Goal: Information Seeking & Learning: Learn about a topic

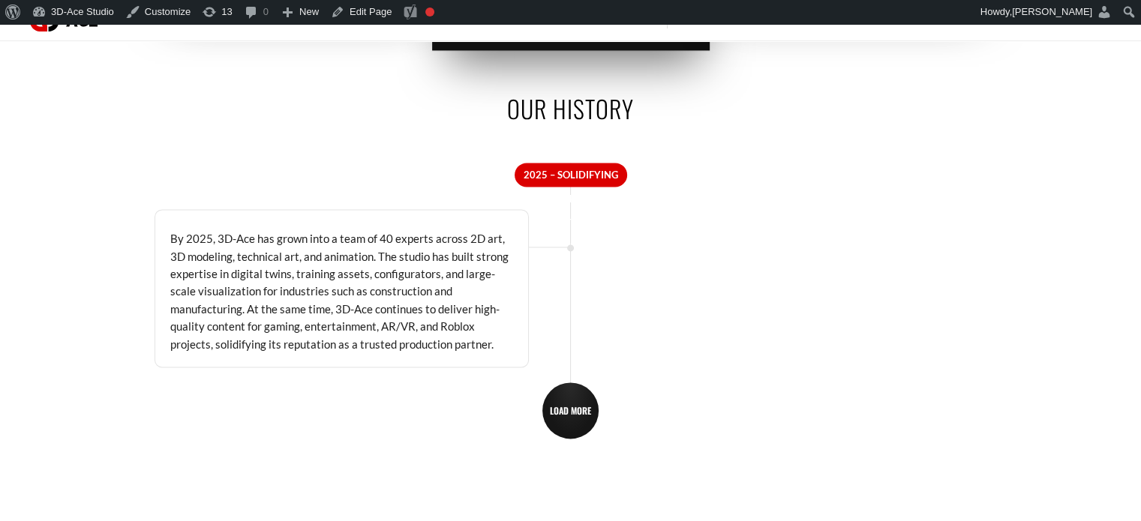
scroll to position [2242, 0]
click at [560, 408] on span "LOAD MORE" at bounding box center [570, 409] width 41 height 11
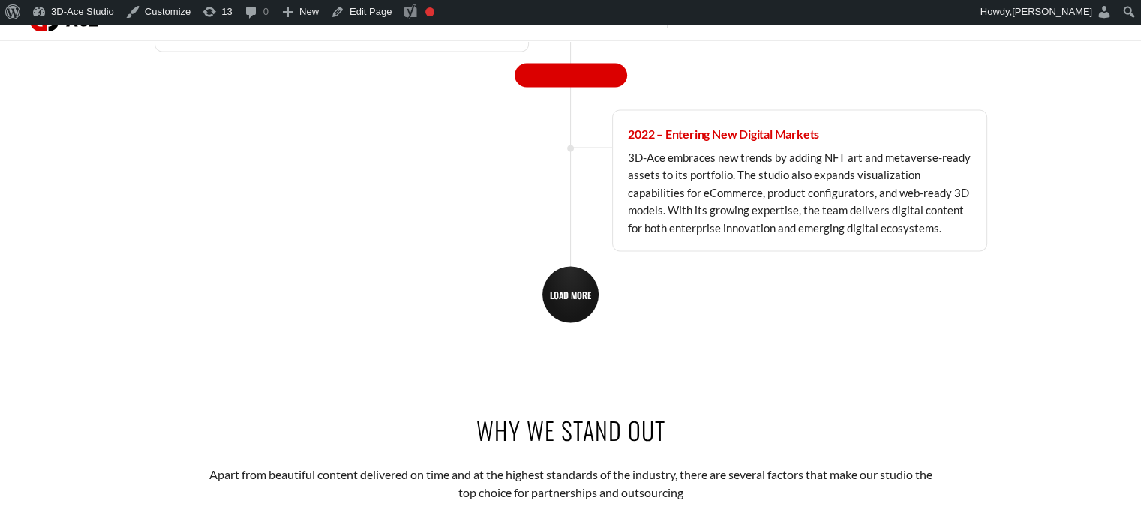
scroll to position [2563, 0]
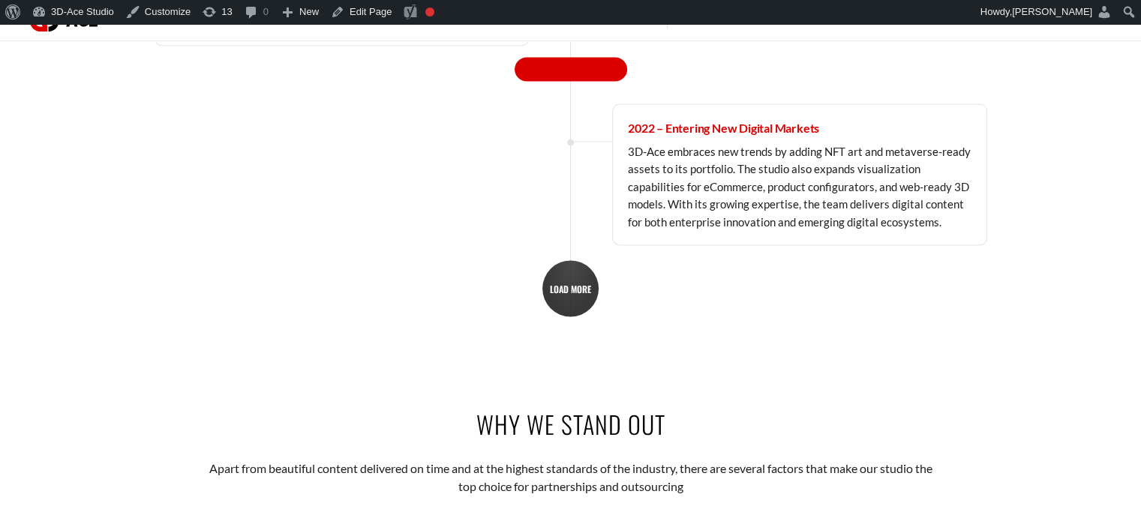
click at [570, 296] on link "LOAD MORE" at bounding box center [570, 288] width 56 height 56
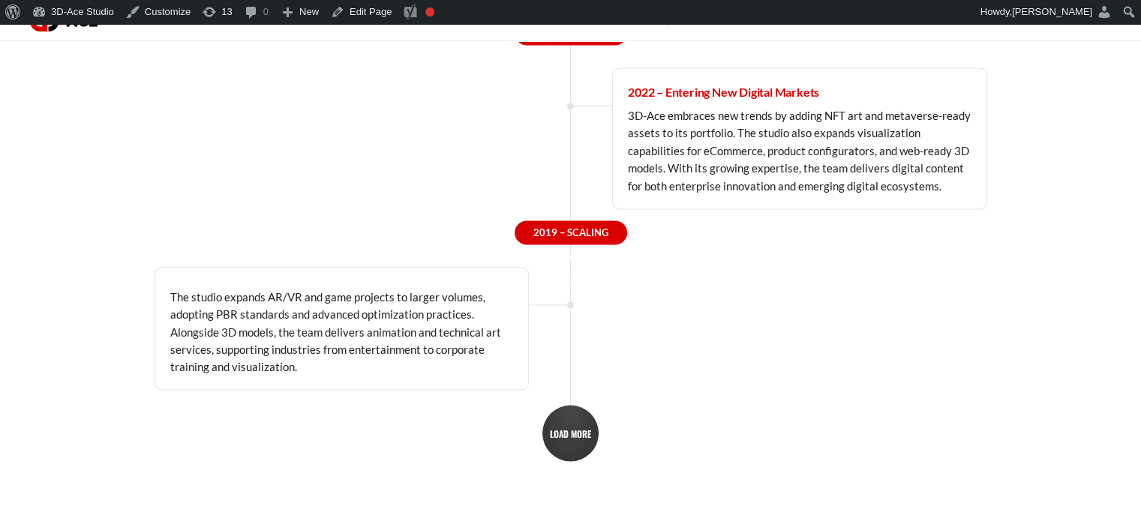
scroll to position [2605, 0]
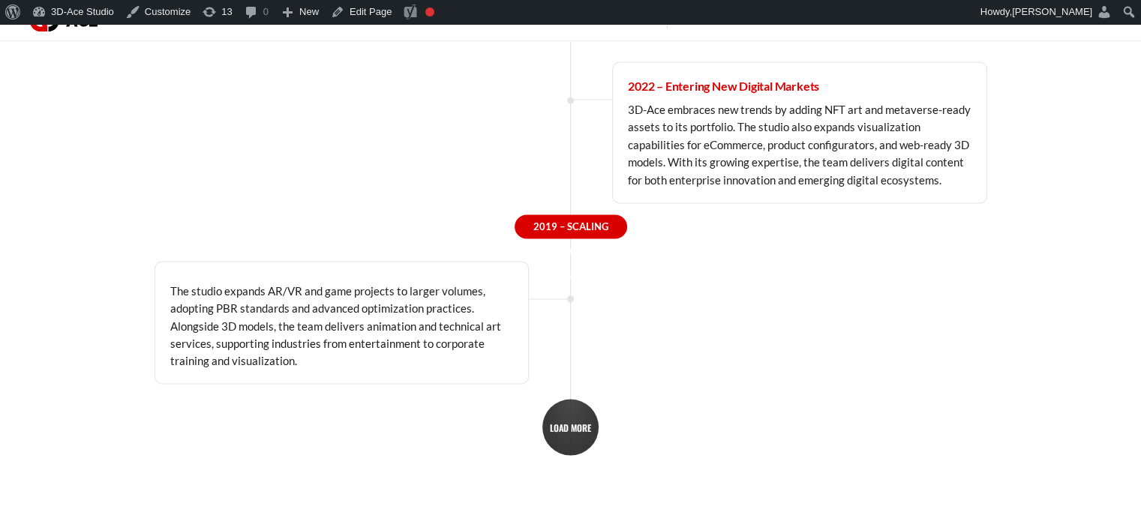
click at [559, 429] on span "LOAD MORE" at bounding box center [570, 427] width 41 height 11
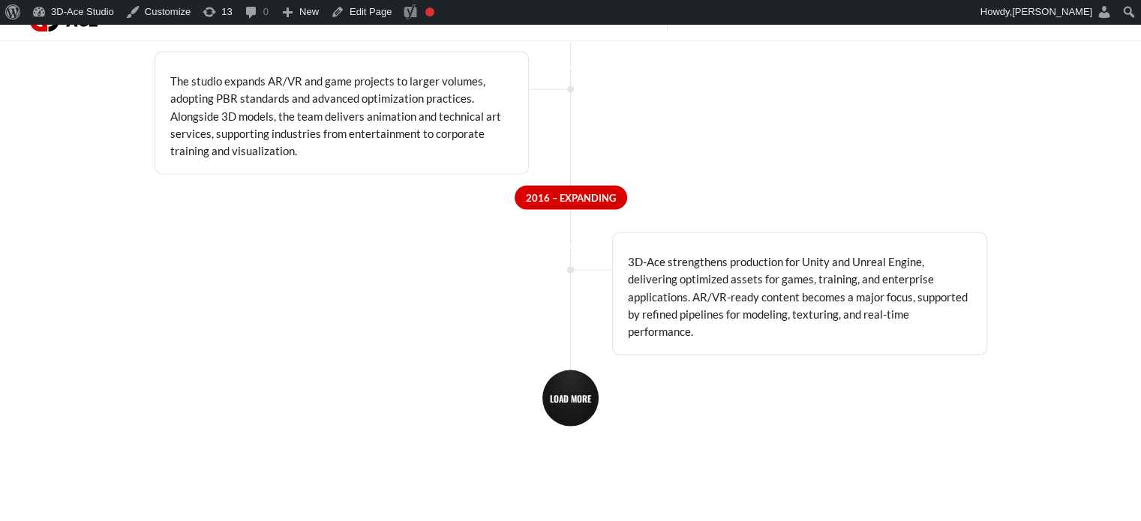
scroll to position [2815, 0]
click at [579, 392] on span "LOAD MORE" at bounding box center [570, 397] width 41 height 11
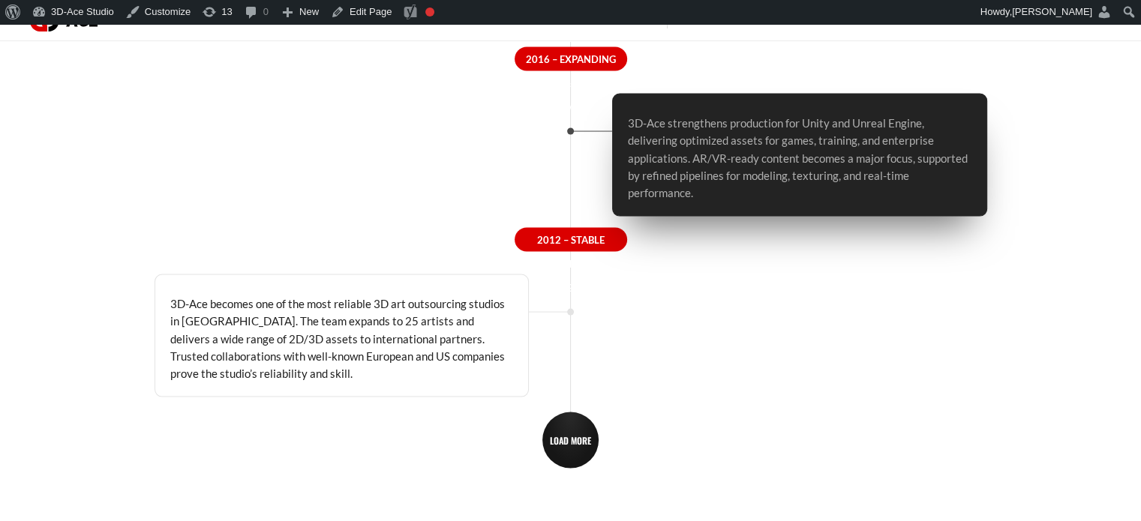
scroll to position [2954, 0]
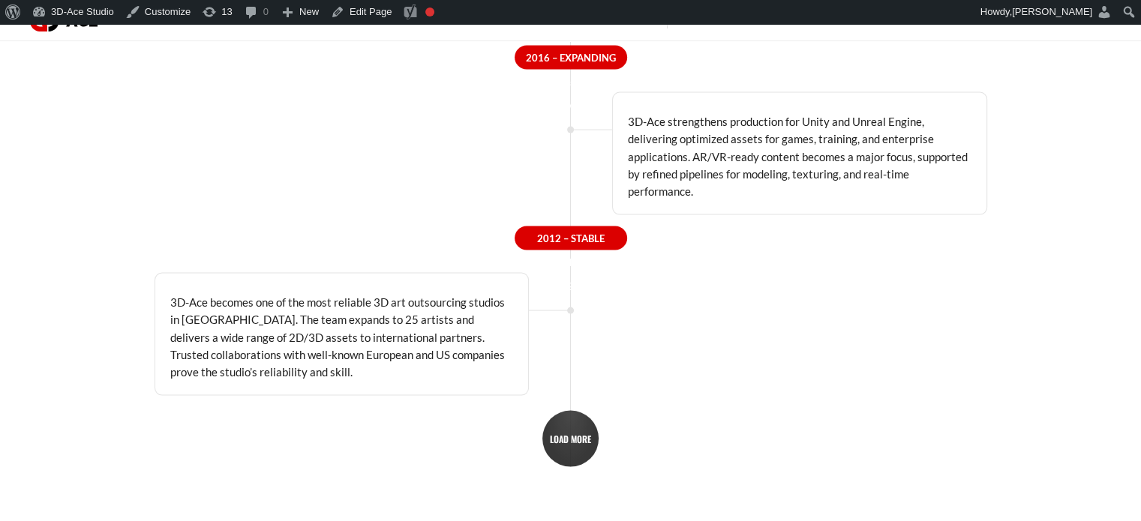
click at [591, 435] on span "LOAD MORE" at bounding box center [570, 439] width 41 height 11
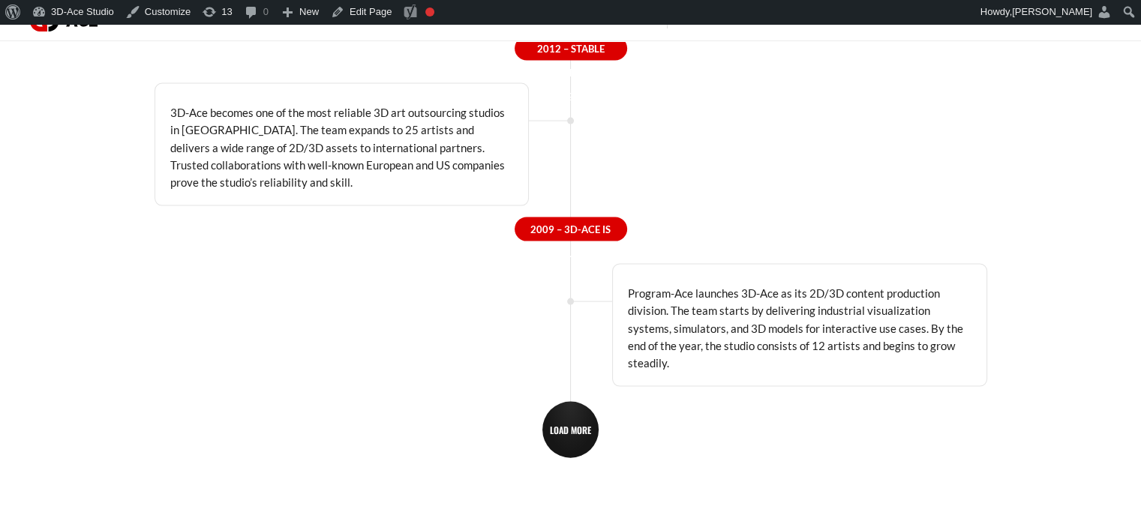
scroll to position [3145, 0]
click at [566, 424] on span "LOAD MORE" at bounding box center [570, 429] width 41 height 11
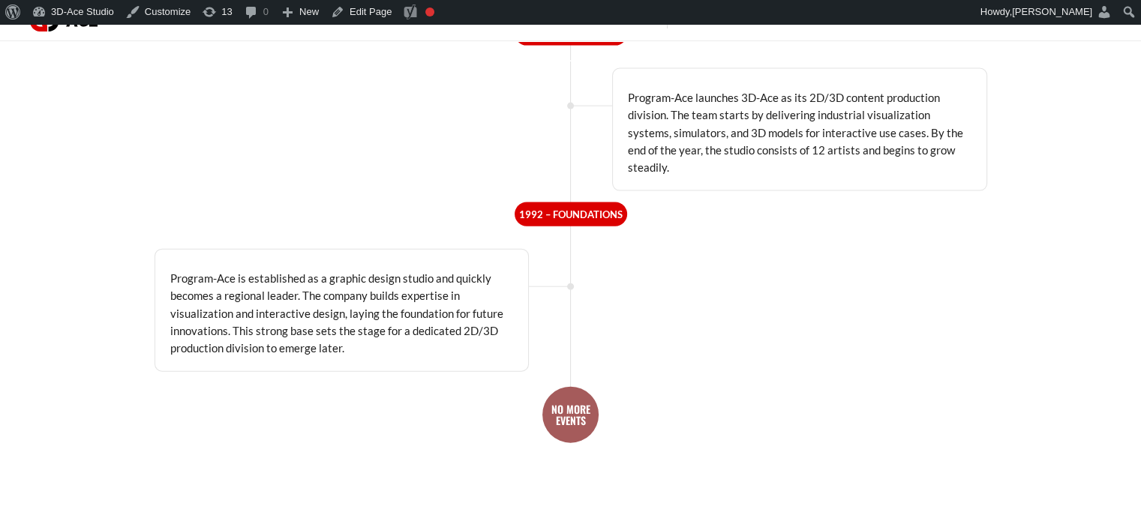
scroll to position [3342, 0]
click at [588, 386] on link "NO MORE EVENTS" at bounding box center [570, 414] width 56 height 56
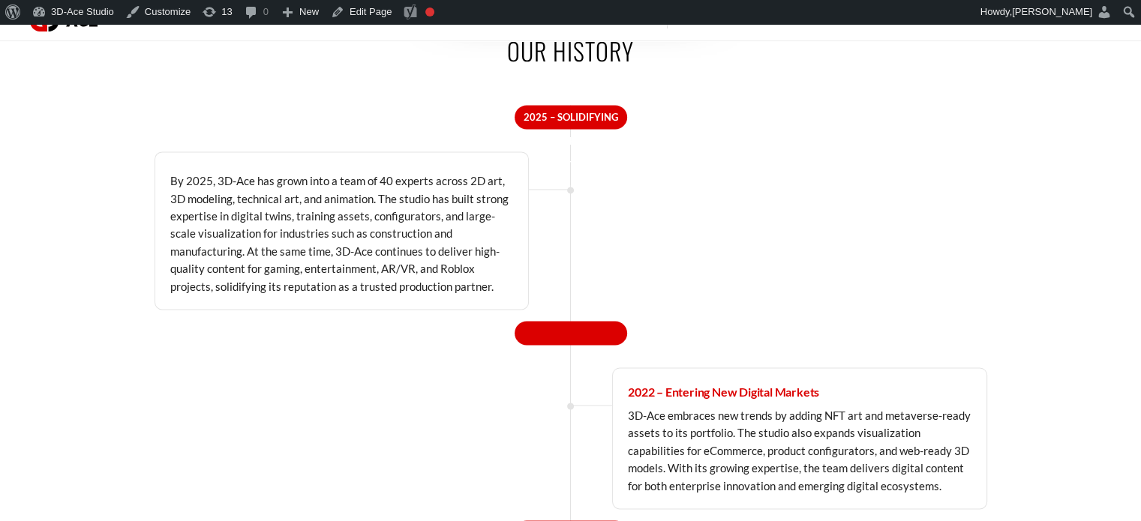
scroll to position [2298, 0]
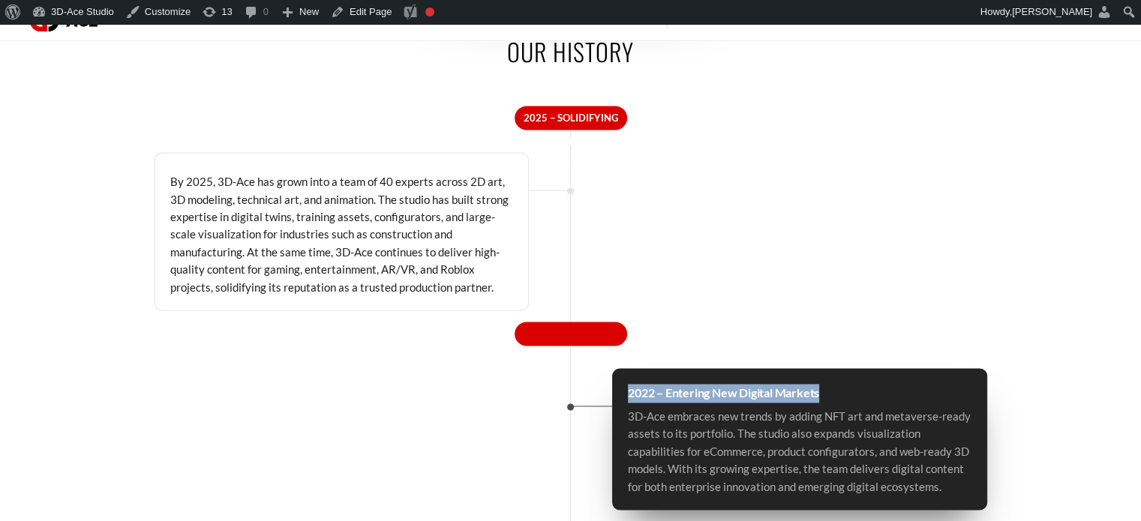
drag, startPoint x: 837, startPoint y: 389, endPoint x: 609, endPoint y: 383, distance: 227.4
click at [609, 383] on div "2022 – Entering New Digital Markets 3D-Ace embraces new trends by adding NFT ar…" at bounding box center [779, 439] width 416 height 142
copy p "2022 – Entering New Digital Markets"
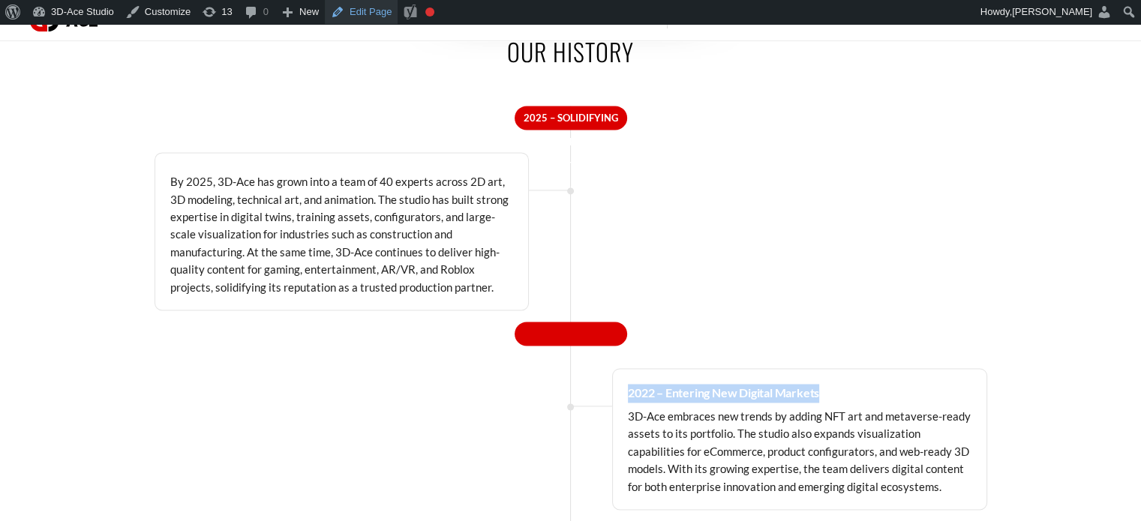
click at [364, 16] on link "Edit Page" at bounding box center [361, 12] width 73 height 24
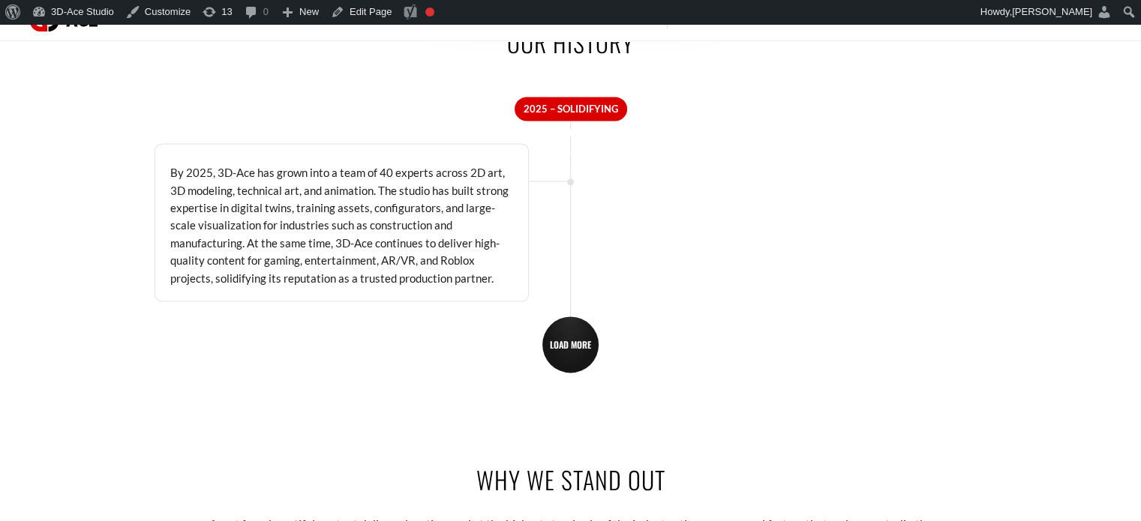
scroll to position [2313, 0]
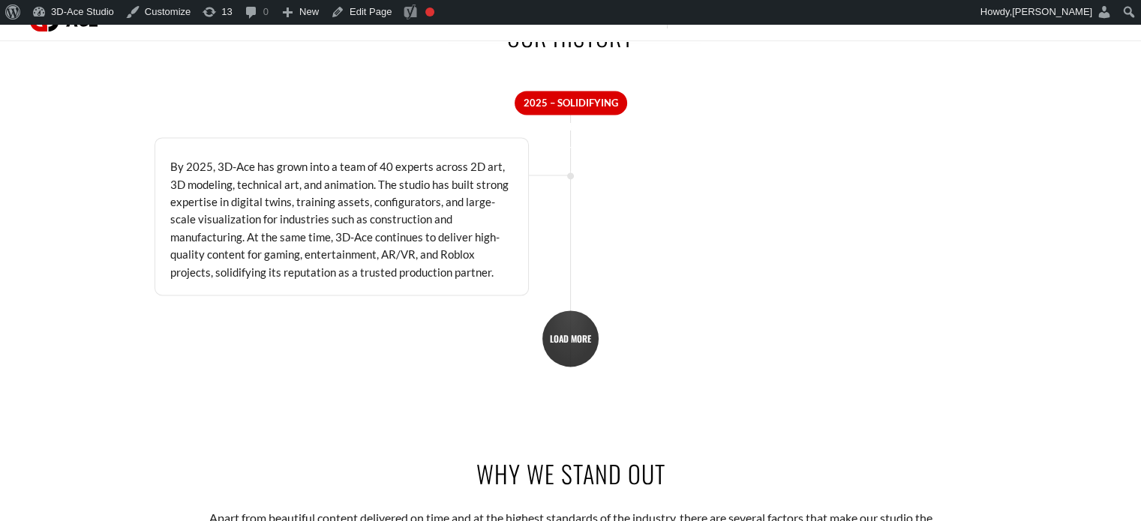
click at [575, 328] on link "LOAD MORE" at bounding box center [570, 339] width 56 height 56
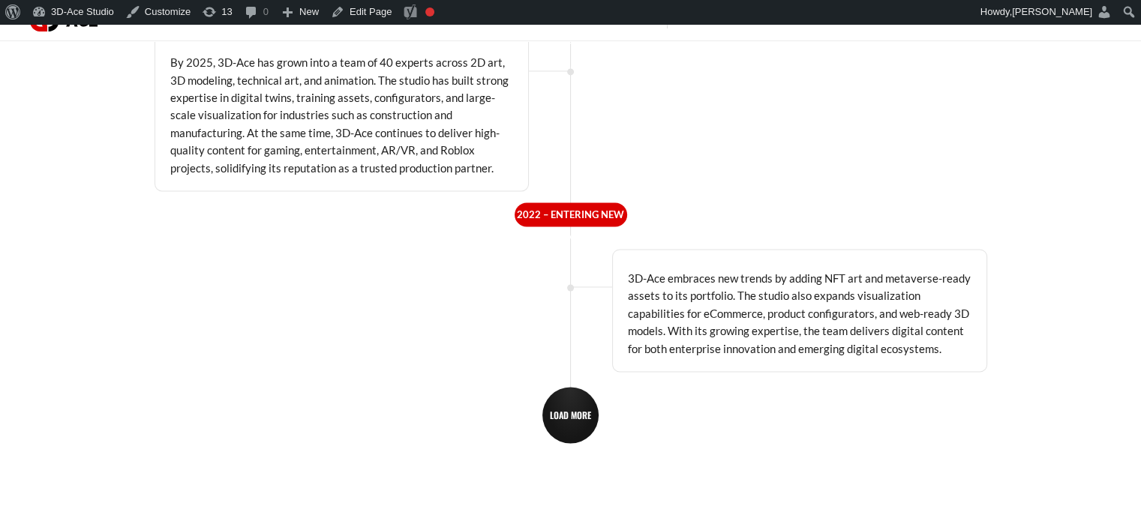
scroll to position [2449, 0]
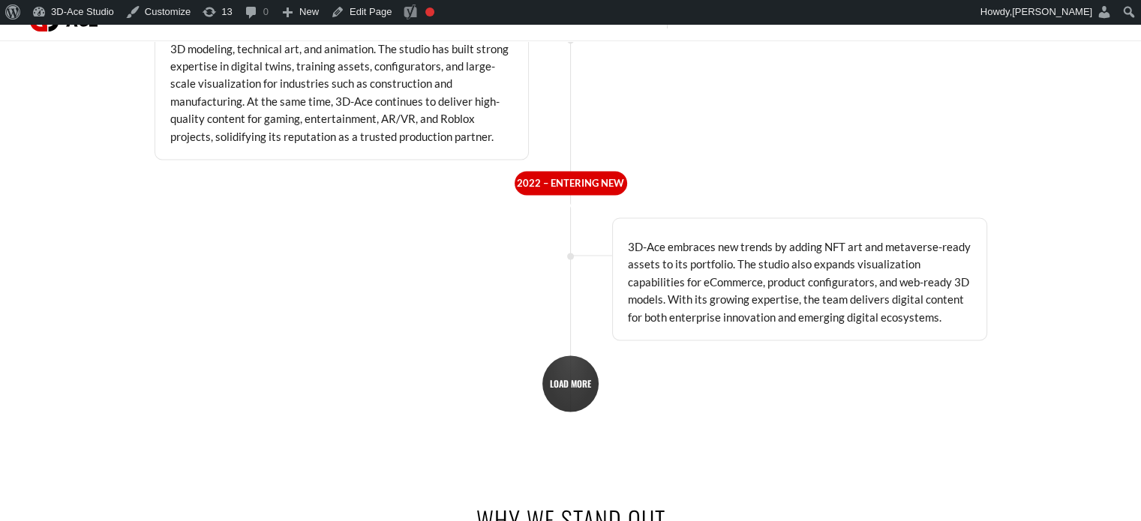
click at [579, 378] on span "LOAD MORE" at bounding box center [570, 383] width 41 height 11
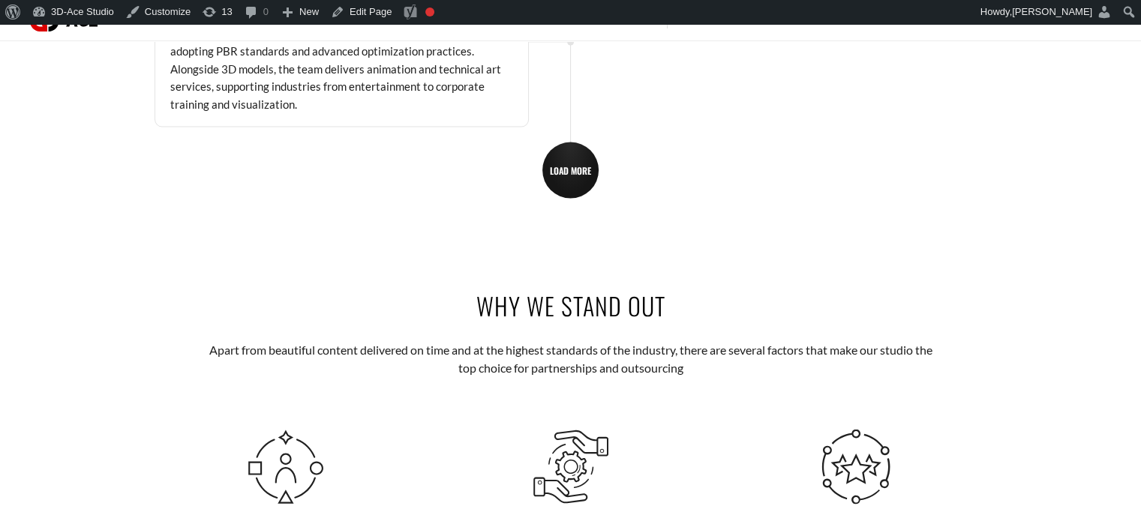
scroll to position [2860, 0]
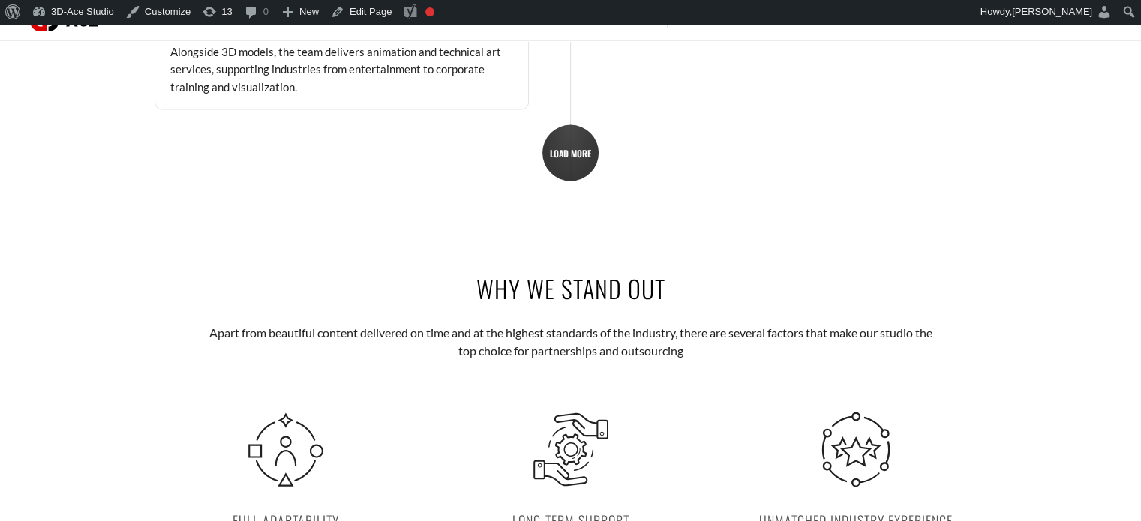
click at [587, 158] on link "LOAD MORE" at bounding box center [570, 153] width 56 height 56
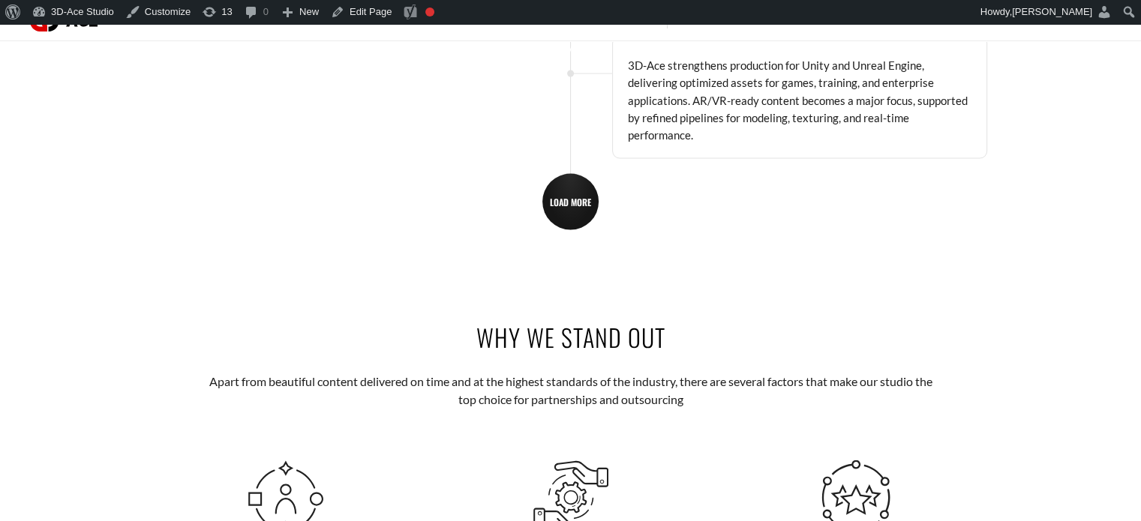
scroll to position [2993, 0]
click at [571, 200] on span "LOAD MORE" at bounding box center [570, 200] width 41 height 11
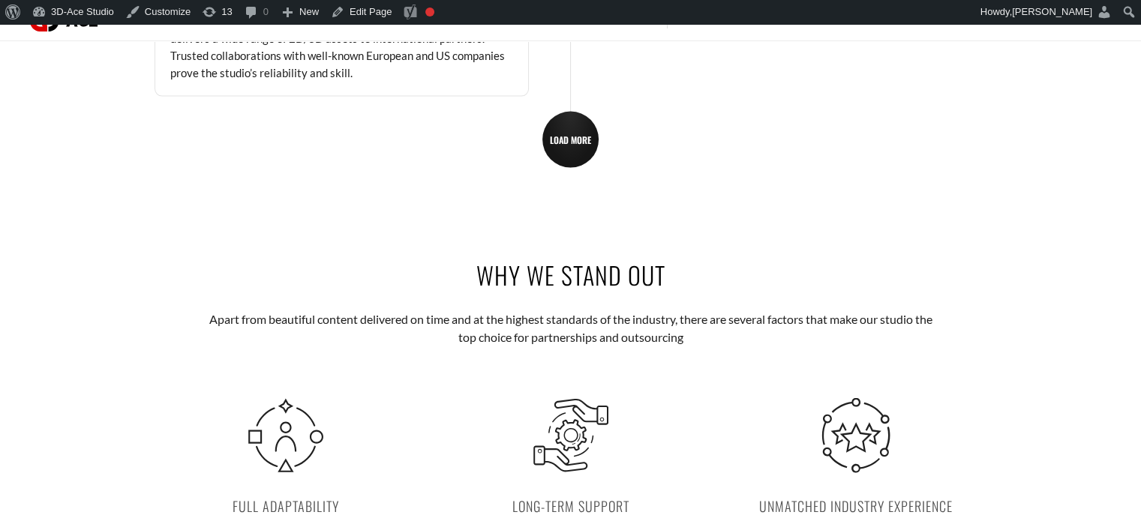
scroll to position [3237, 0]
click at [587, 142] on span "LOAD MORE" at bounding box center [570, 138] width 41 height 11
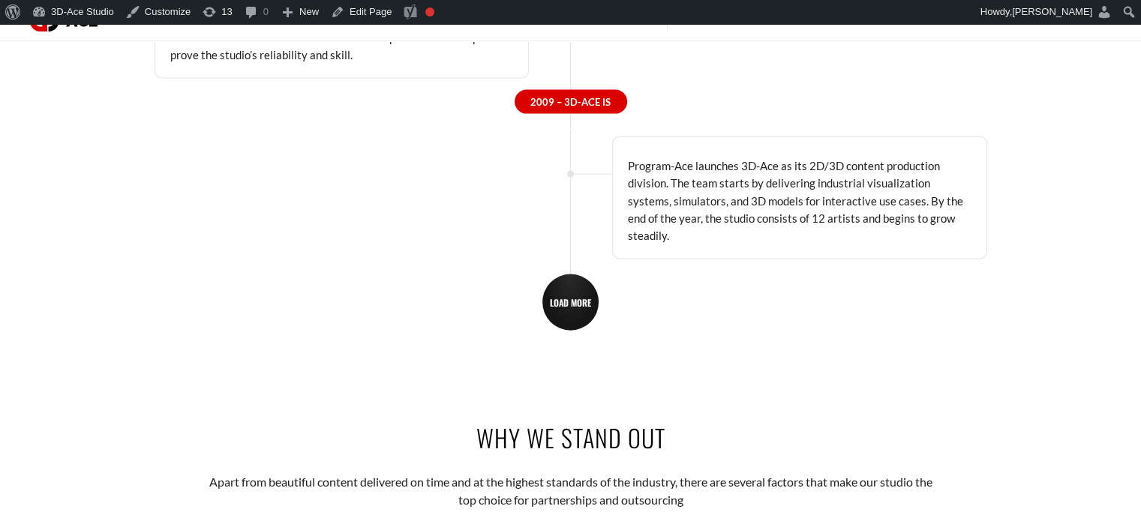
scroll to position [3334, 0]
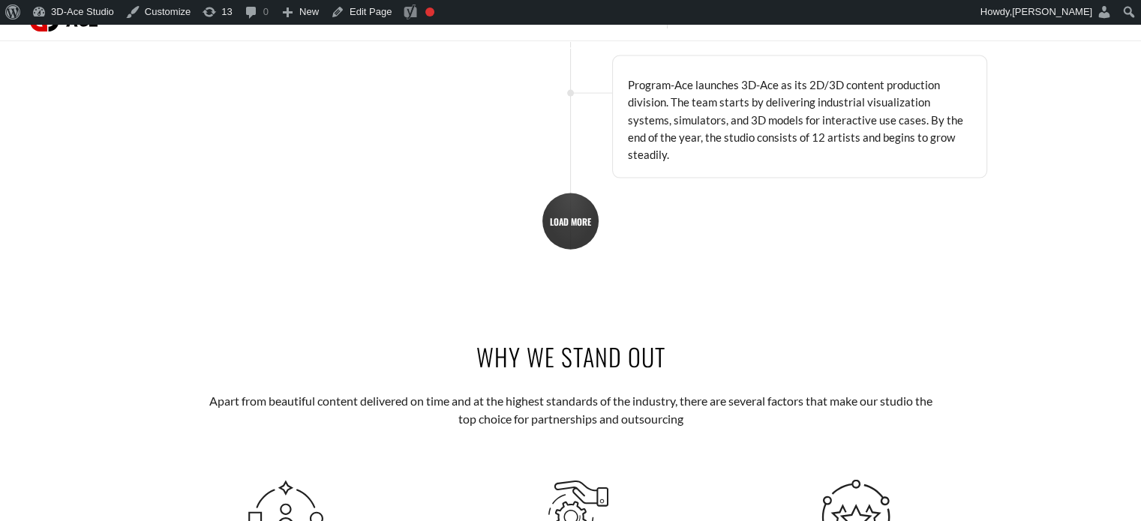
click at [583, 216] on span "LOAD MORE" at bounding box center [570, 221] width 41 height 11
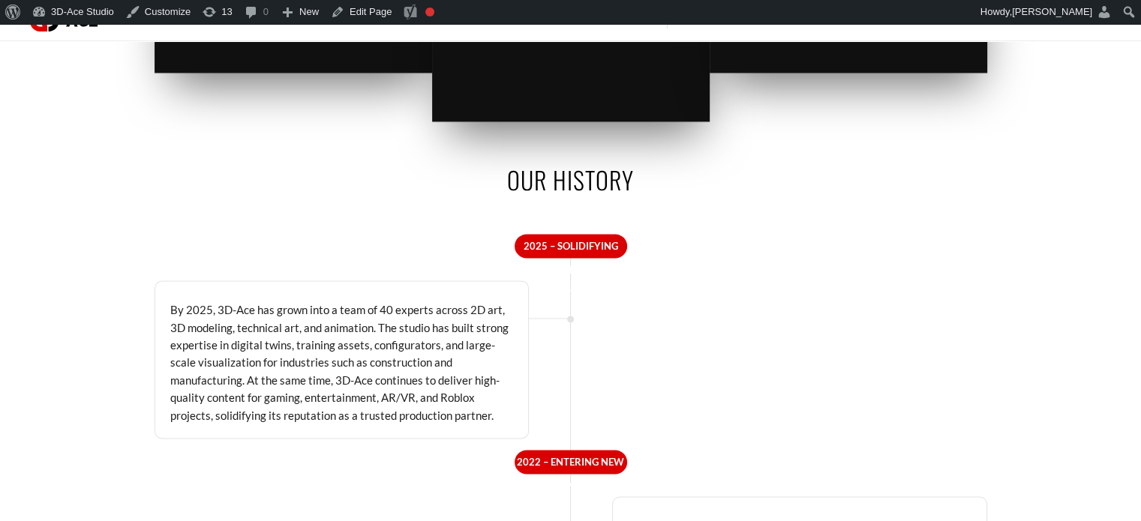
scroll to position [2122, 0]
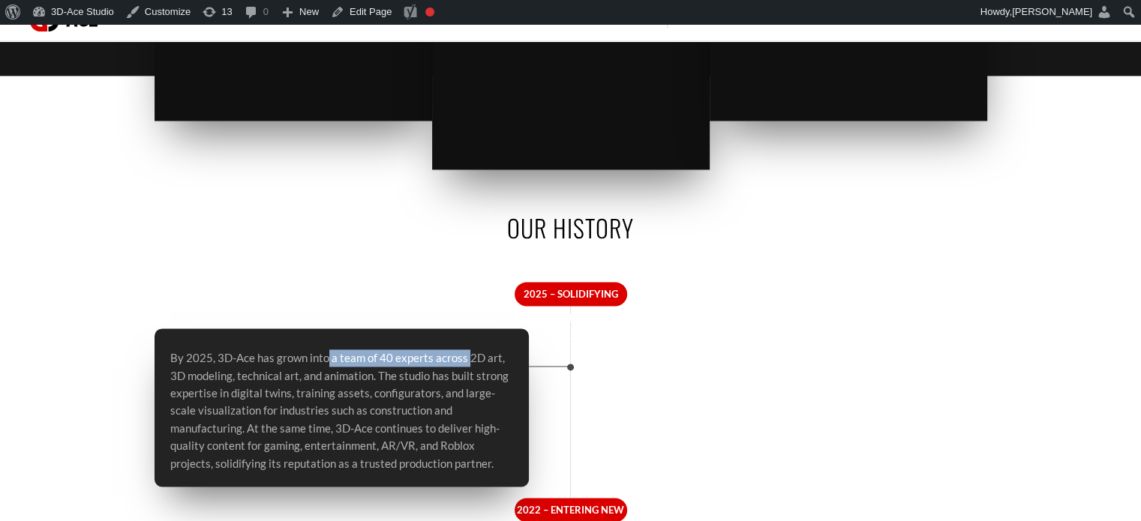
drag, startPoint x: 435, startPoint y: 359, endPoint x: 299, endPoint y: 359, distance: 136.5
click at [299, 359] on p "By 2025, 3D-Ace has grown into a team of 40 experts across 2D art, 3D modeling,…" at bounding box center [342, 411] width 344 height 123
copy p "n into a team of 40 experts a"
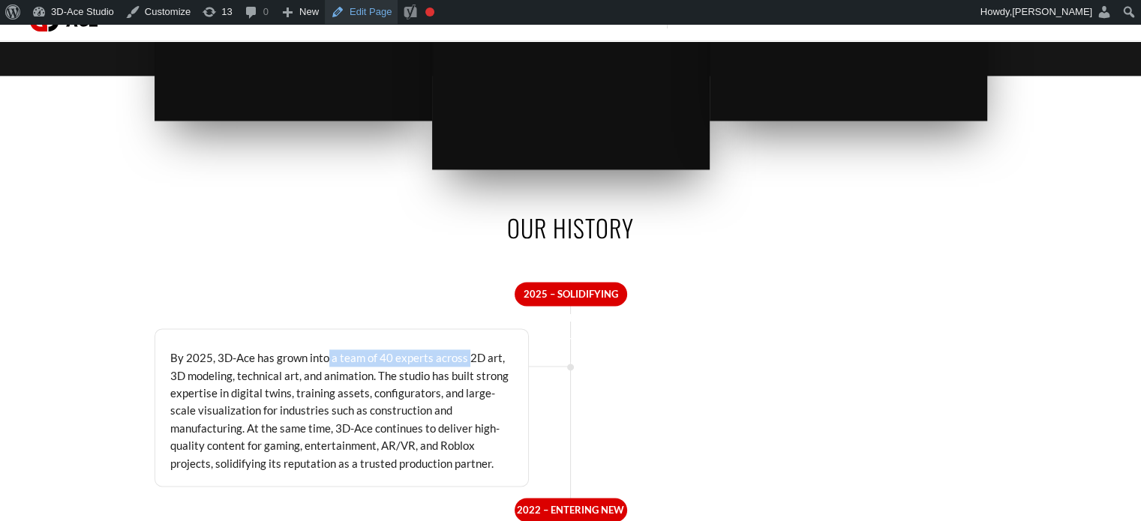
click at [360, 11] on link "Edit Page" at bounding box center [361, 12] width 73 height 24
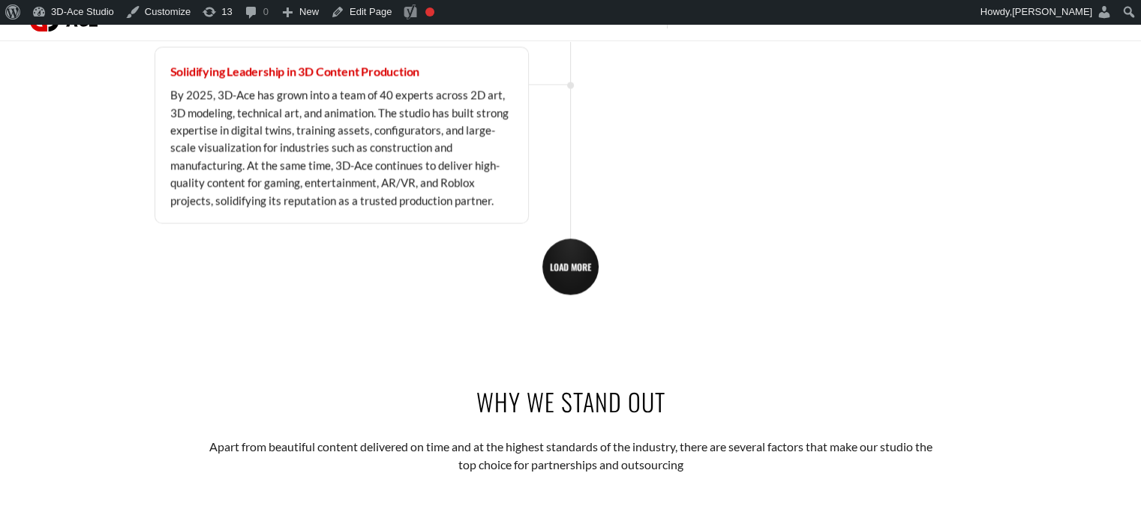
scroll to position [2404, 0]
click at [564, 281] on link "LOAD MORE" at bounding box center [570, 267] width 56 height 56
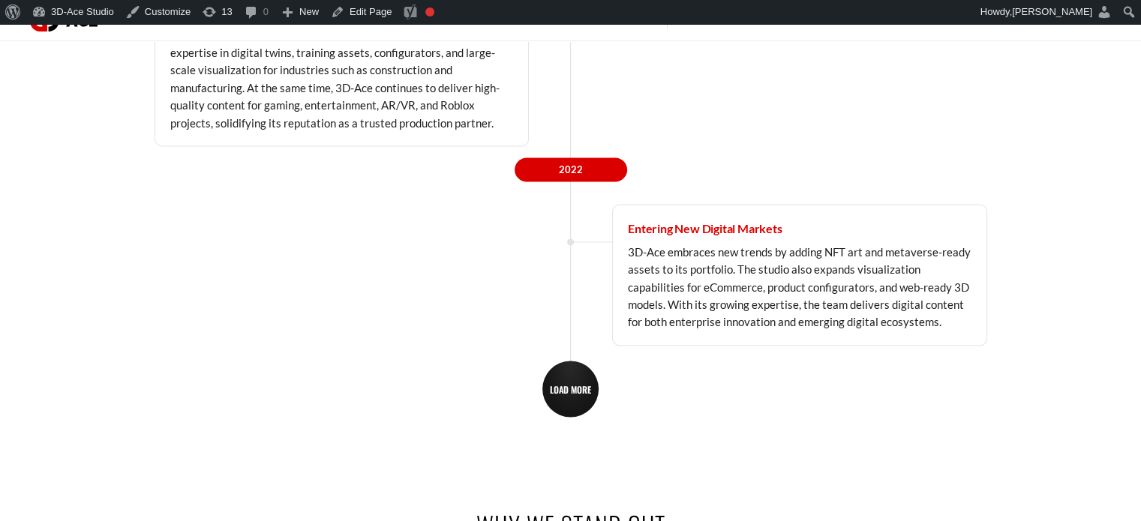
scroll to position [2485, 0]
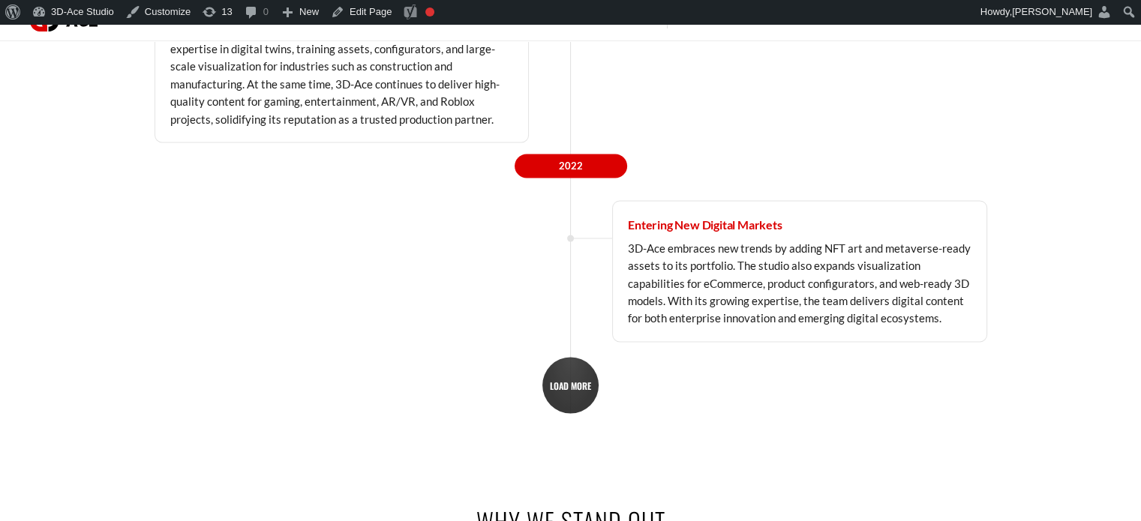
click at [584, 386] on span "LOAD MORE" at bounding box center [570, 385] width 41 height 11
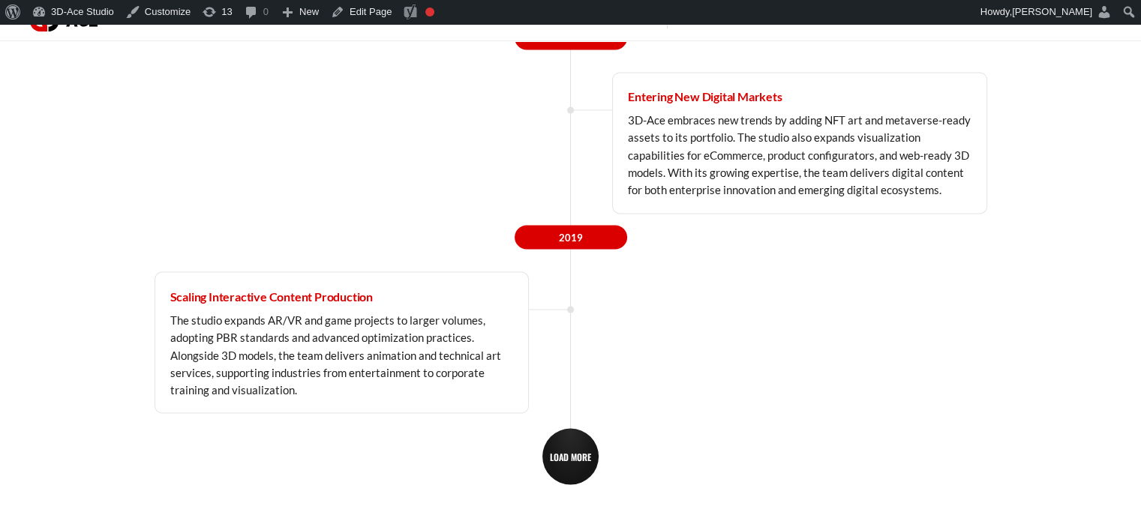
scroll to position [2749, 0]
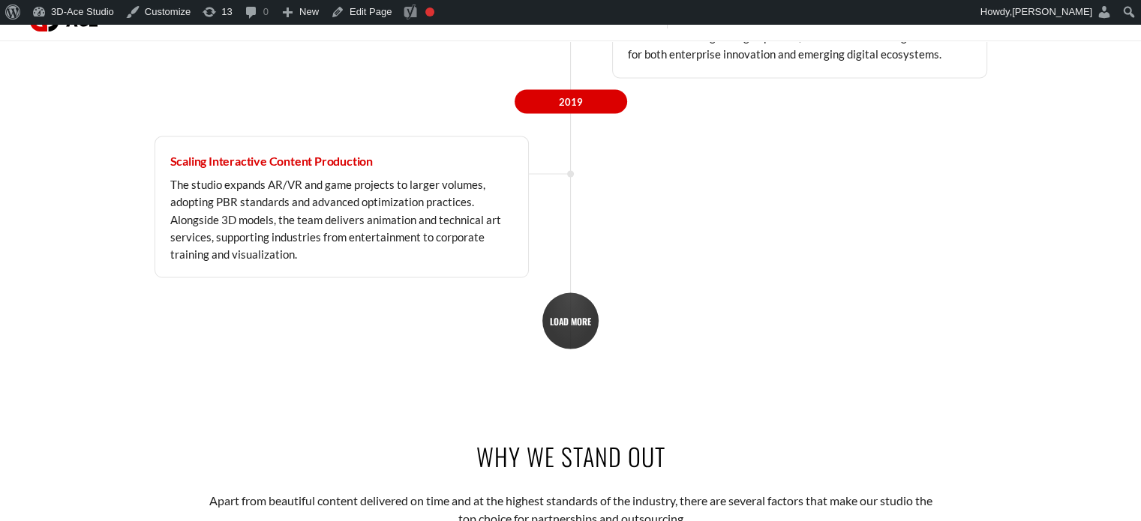
click at [578, 315] on span "LOAD MORE" at bounding box center [570, 320] width 41 height 11
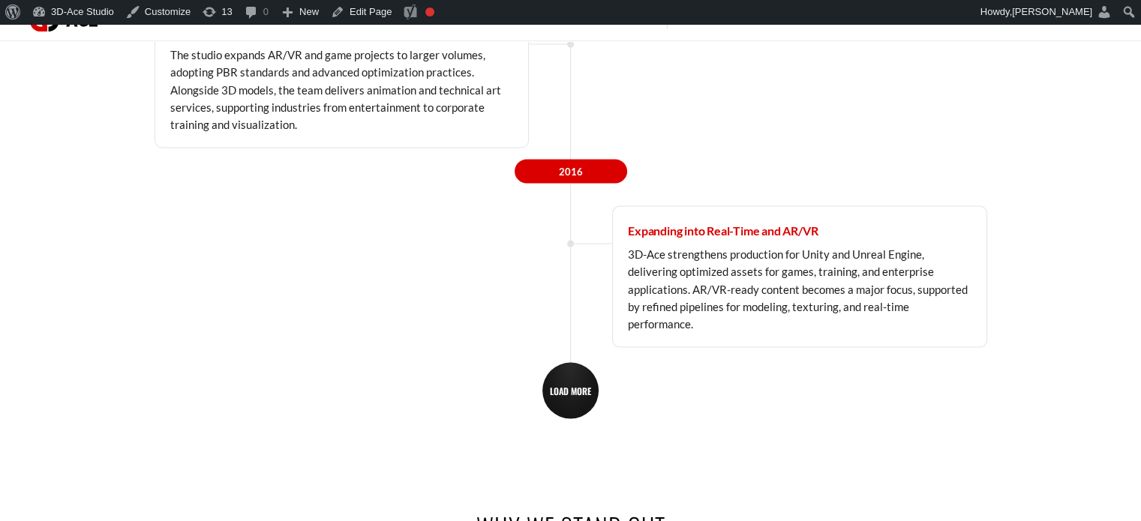
scroll to position [2898, 0]
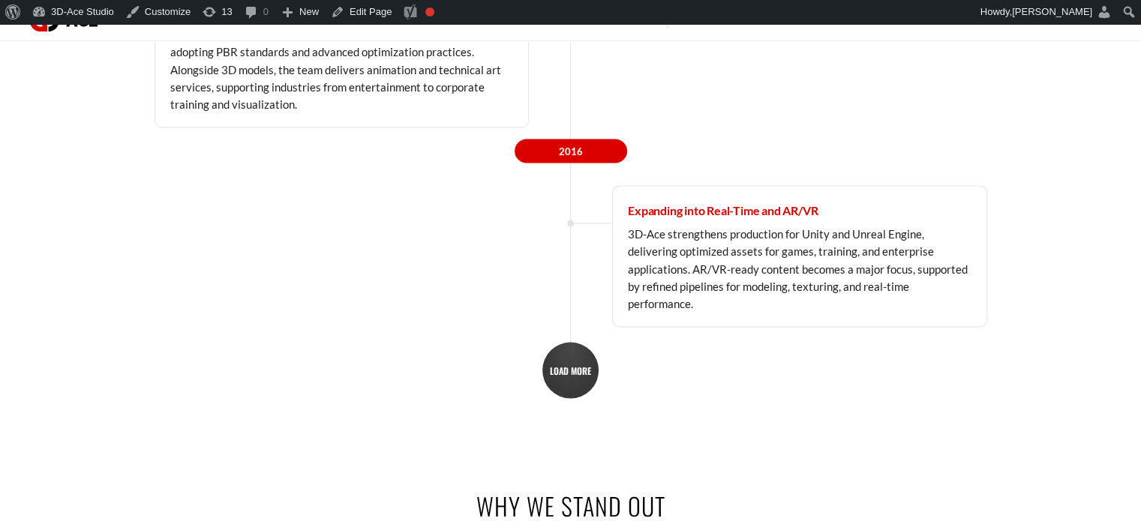
click at [567, 371] on span "LOAD MORE" at bounding box center [570, 370] width 41 height 11
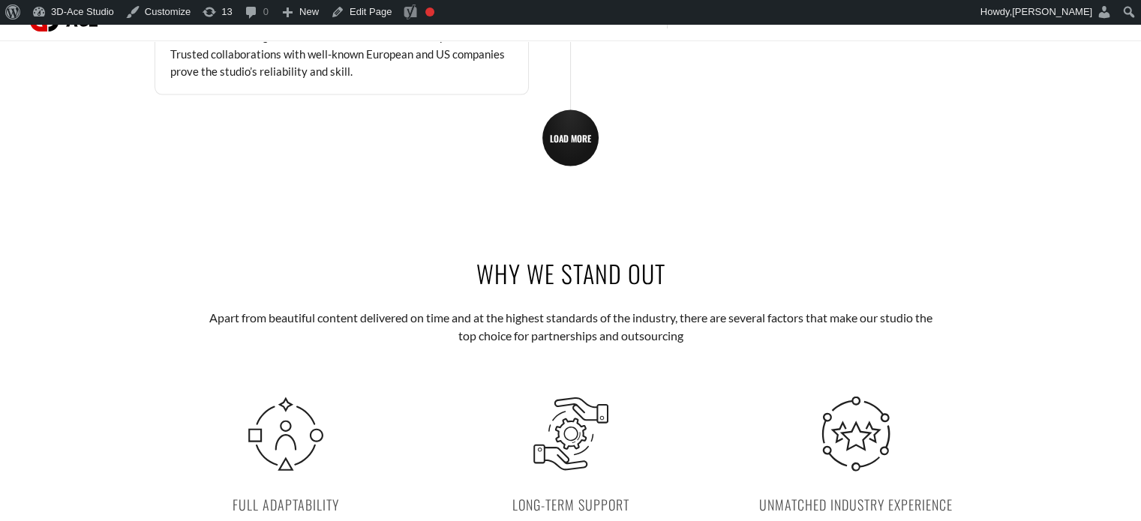
scroll to position [3361, 0]
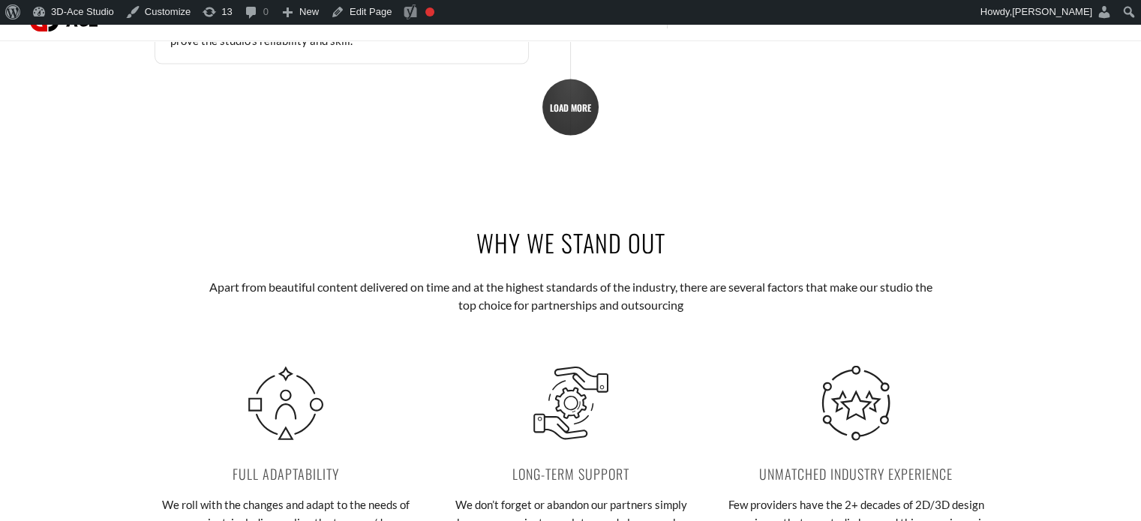
click at [567, 86] on link "LOAD MORE" at bounding box center [570, 108] width 56 height 56
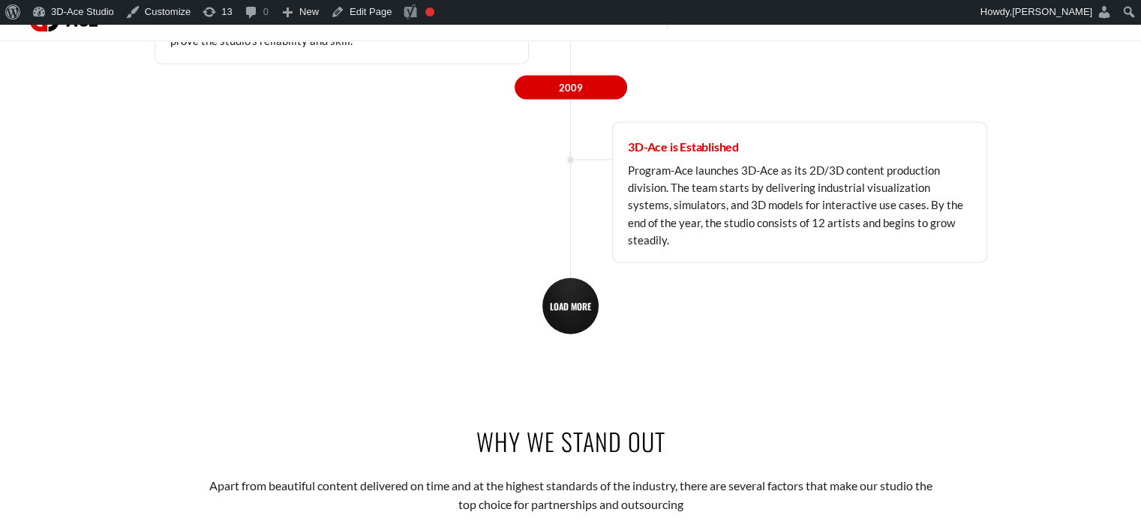
click at [566, 301] on span "LOAD MORE" at bounding box center [570, 306] width 41 height 11
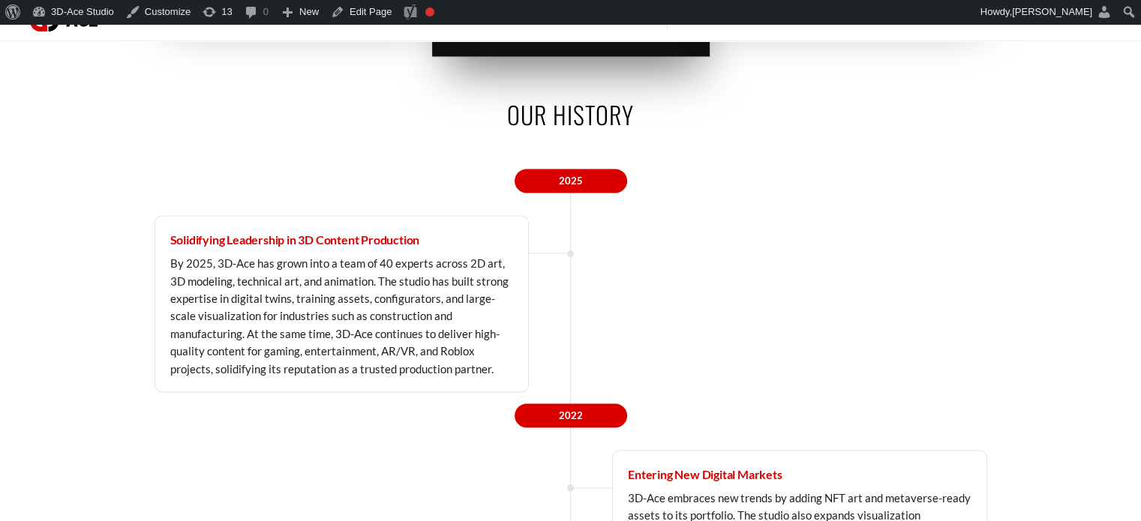
scroll to position [2233, 0]
